Goal: Task Accomplishment & Management: Complete application form

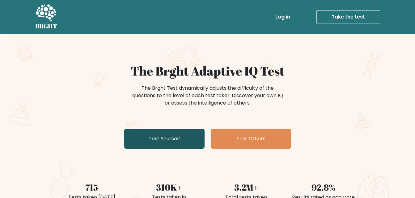
click at [186, 140] on link "Test Yourself" at bounding box center [164, 139] width 80 height 20
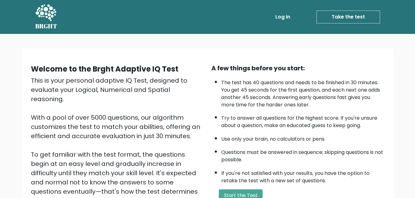
scroll to position [31, 0]
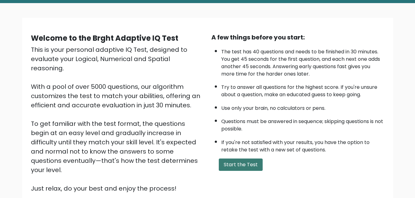
click at [244, 161] on button "Start the Test" at bounding box center [241, 165] width 44 height 12
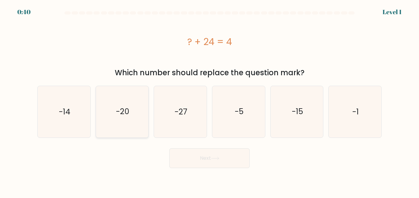
click at [136, 118] on icon "-20" at bounding box center [122, 111] width 51 height 51
click at [210, 101] on input "b. -20" at bounding box center [210, 100] width 0 height 2
radio input "true"
click at [202, 162] on button "Next" at bounding box center [209, 158] width 80 height 20
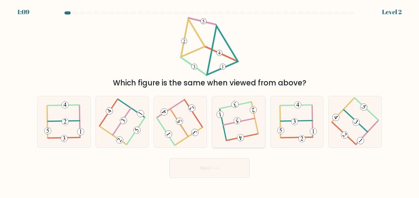
click at [229, 120] on icon at bounding box center [239, 121] width 40 height 41
click at [210, 101] on input "d." at bounding box center [210, 100] width 0 height 2
radio input "true"
click at [205, 165] on button "Next" at bounding box center [209, 168] width 80 height 20
click at [203, 168] on button "Next" at bounding box center [209, 168] width 80 height 20
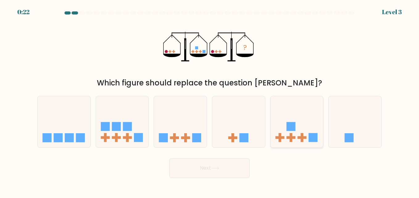
click at [309, 131] on icon at bounding box center [297, 122] width 53 height 44
click at [210, 101] on input "e." at bounding box center [210, 100] width 0 height 2
radio input "true"
click at [236, 165] on button "Next" at bounding box center [209, 168] width 80 height 20
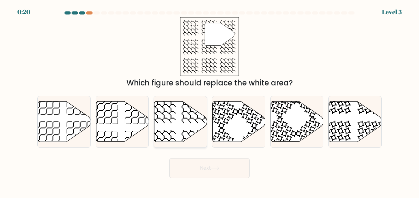
click at [178, 124] on icon at bounding box center [180, 122] width 53 height 40
click at [210, 101] on input "c." at bounding box center [210, 100] width 0 height 2
radio input "true"
click at [190, 166] on button "Next" at bounding box center [209, 168] width 80 height 20
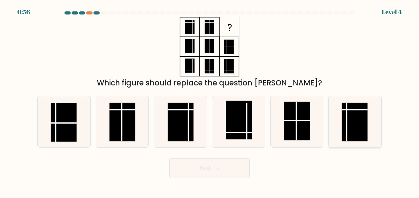
click at [361, 129] on rect at bounding box center [355, 122] width 26 height 39
click at [210, 101] on input "f." at bounding box center [210, 100] width 0 height 2
radio input "true"
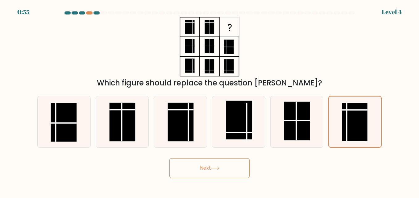
click at [203, 172] on button "Next" at bounding box center [209, 168] width 80 height 20
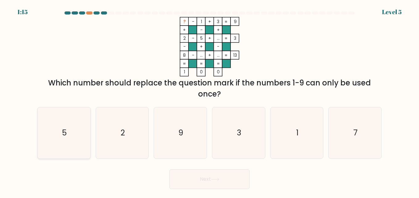
click at [51, 140] on icon "5" at bounding box center [63, 132] width 51 height 51
click at [210, 101] on input "a. 5" at bounding box center [210, 100] width 0 height 2
radio input "true"
click at [232, 175] on button "Next" at bounding box center [209, 179] width 80 height 20
click at [200, 183] on button "Next" at bounding box center [209, 179] width 80 height 20
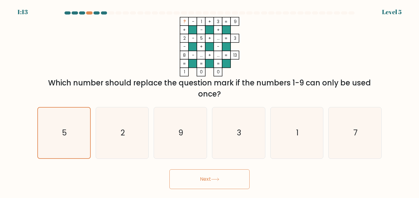
click at [197, 182] on button "Next" at bounding box center [209, 179] width 80 height 20
click at [216, 181] on icon at bounding box center [215, 179] width 8 height 3
click at [193, 178] on button "Next" at bounding box center [209, 179] width 80 height 20
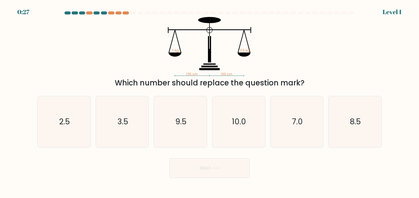
drag, startPoint x: 359, startPoint y: 63, endPoint x: 420, endPoint y: 9, distance: 81.3
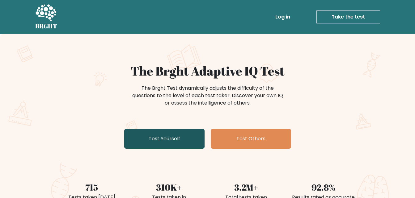
click at [167, 142] on link "Test Yourself" at bounding box center [164, 139] width 80 height 20
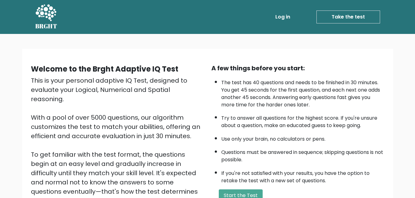
click at [229, 189] on div "A few things before you start: The test has 40 questions and needs to be finish…" at bounding box center [297, 144] width 180 height 161
click at [230, 190] on button "Start the Test" at bounding box center [241, 196] width 44 height 12
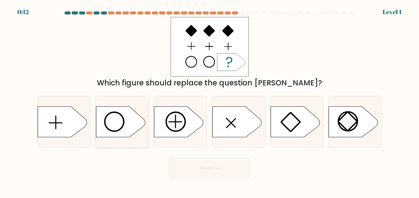
click at [115, 122] on icon at bounding box center [120, 121] width 49 height 31
click at [210, 101] on input "b." at bounding box center [210, 100] width 0 height 2
radio input "true"
click at [198, 161] on button "Next" at bounding box center [209, 168] width 80 height 20
click at [205, 163] on button "Next" at bounding box center [209, 168] width 80 height 20
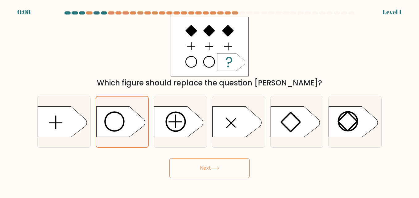
click at [203, 172] on button "Next" at bounding box center [209, 168] width 80 height 20
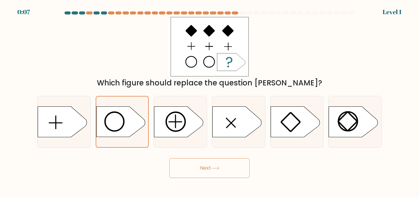
click at [203, 172] on button "Next" at bounding box center [209, 168] width 80 height 20
click at [171, 120] on icon at bounding box center [178, 121] width 49 height 31
click at [210, 101] on input "c." at bounding box center [210, 100] width 0 height 2
radio input "true"
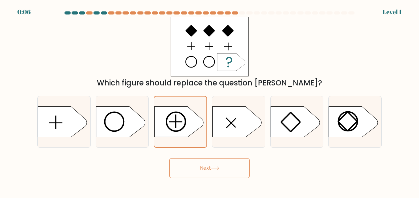
click at [224, 172] on button "Next" at bounding box center [209, 168] width 80 height 20
click at [224, 146] on div at bounding box center [238, 122] width 53 height 52
click at [210, 101] on input "d." at bounding box center [210, 100] width 0 height 2
radio input "true"
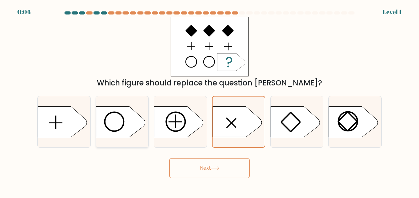
click at [126, 124] on icon at bounding box center [120, 121] width 49 height 31
click at [210, 101] on input "b." at bounding box center [210, 100] width 0 height 2
radio input "true"
